Goal: Transaction & Acquisition: Register for event/course

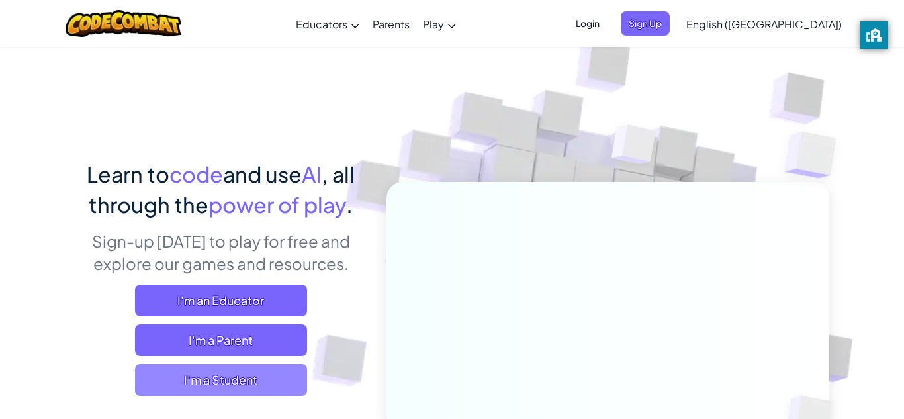
click at [199, 375] on span "I'm a Student" at bounding box center [221, 380] width 172 height 32
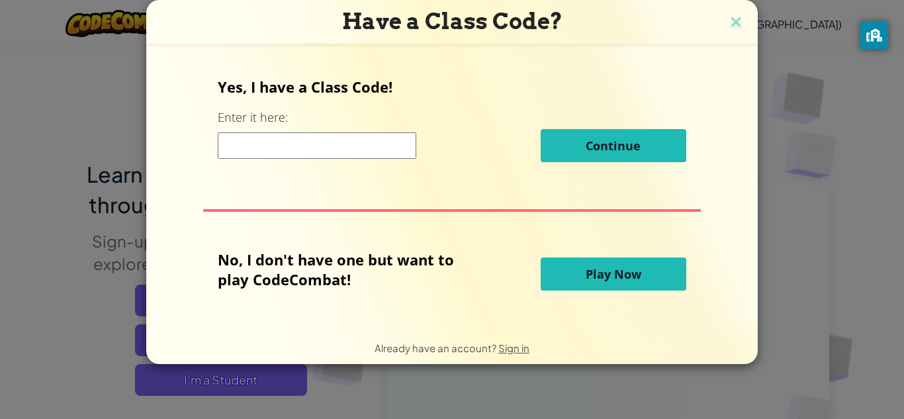
click at [381, 150] on input at bounding box center [317, 145] width 199 height 26
type input "sadsaltcloud"
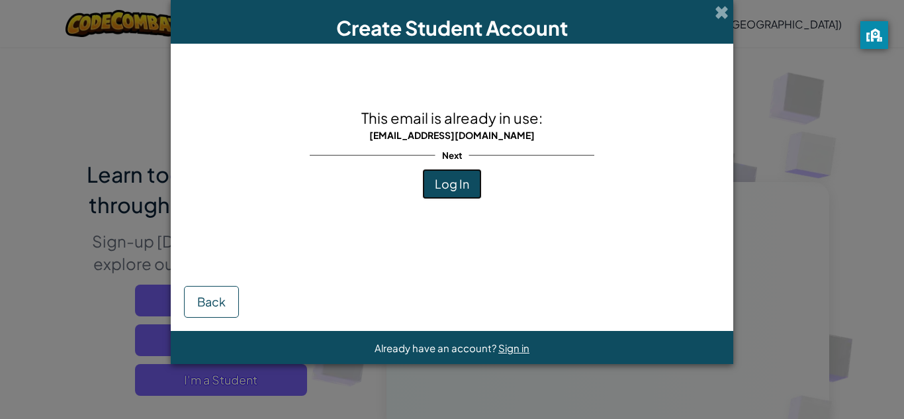
click at [458, 184] on span "Log In" at bounding box center [452, 183] width 34 height 15
